Goal: Task Accomplishment & Management: Manage account settings

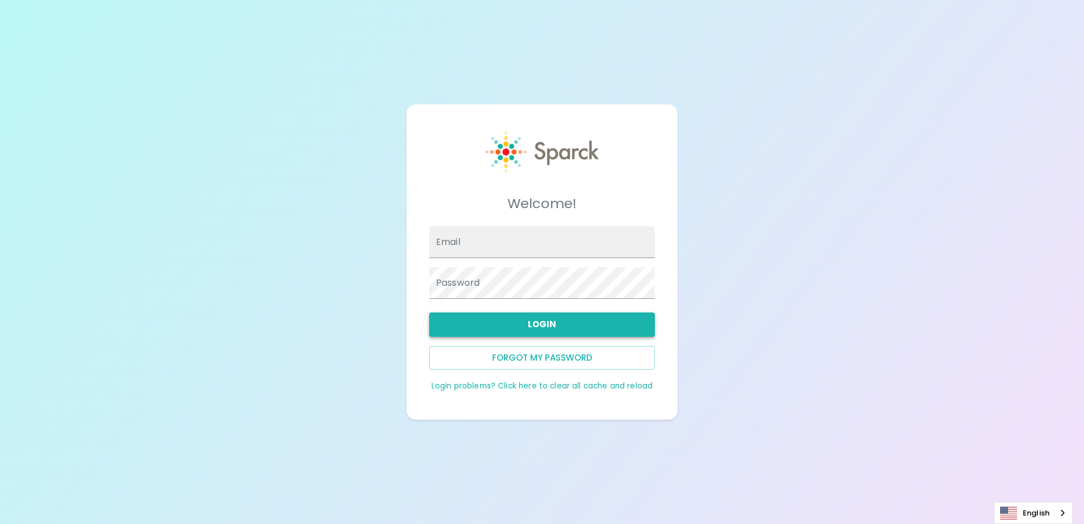
type input "[EMAIL_ADDRESS][DOMAIN_NAME]"
click at [640, 325] on button "Login" at bounding box center [542, 324] width 226 height 24
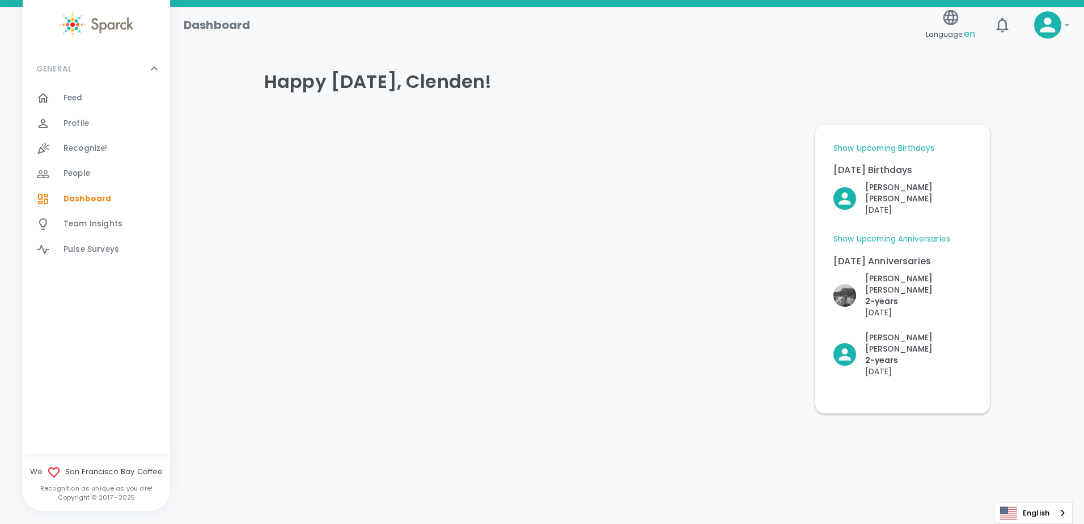
click at [78, 83] on div "GENERAL 0" at bounding box center [96, 69] width 147 height 34
click at [80, 90] on div "GENERAL 0 Feed 0 Profile 0 Recognize! 0 People 0 Dashboard 0 Team Insights 0 Pu…" at bounding box center [96, 254] width 147 height 405
click at [158, 66] on icon at bounding box center [154, 69] width 14 height 14
click at [94, 100] on div "Feed 0" at bounding box center [116, 98] width 107 height 16
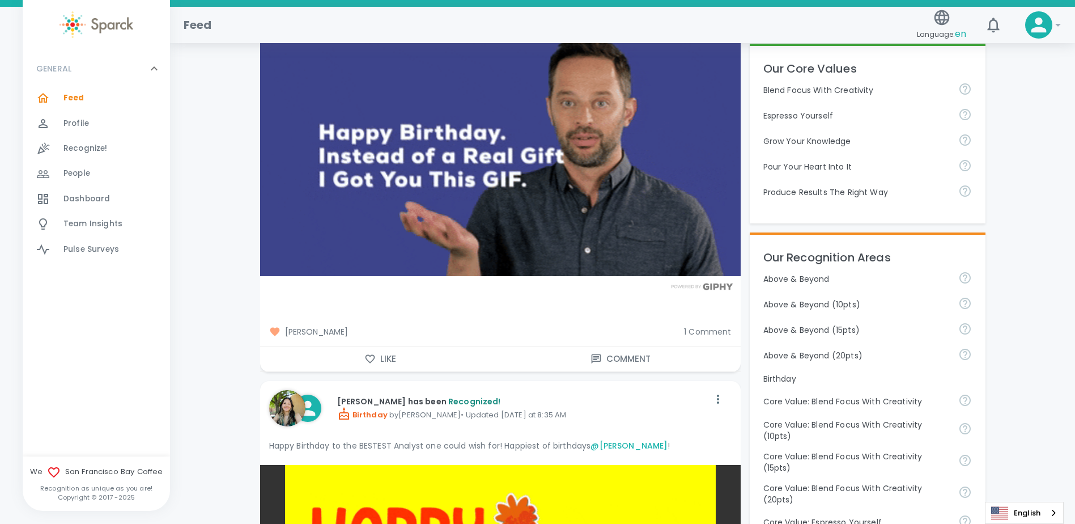
scroll to position [397, 0]
